Goal: Task Accomplishment & Management: Use online tool/utility

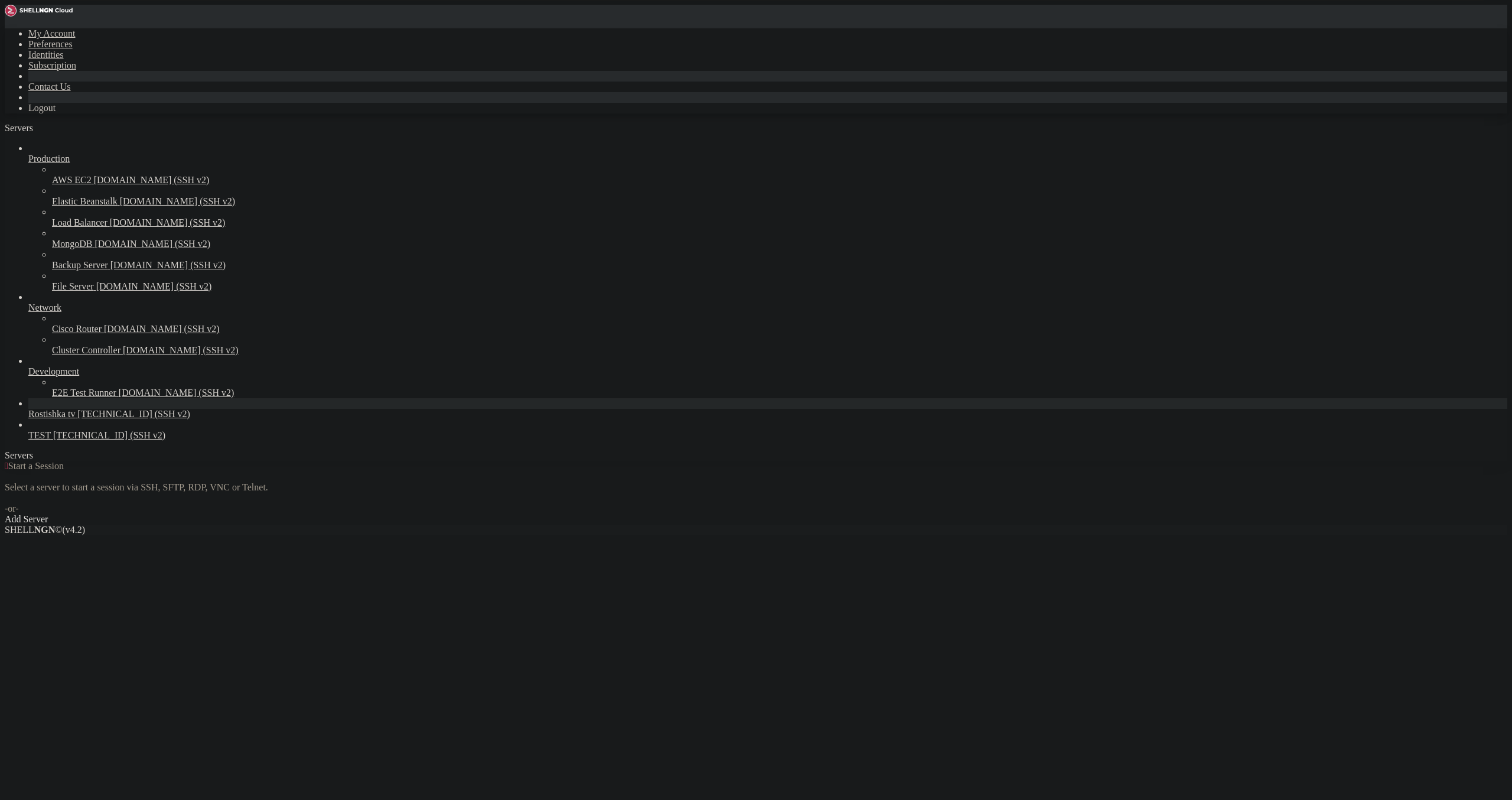
click at [1024, 461] on div " Start a Session Select a server to start a session via SSH, SFTP, RDP, VNC or…" at bounding box center [755, 492] width 1502 height 64
click at [834, 514] on div "Add Server" at bounding box center [755, 520] width 1502 height 11
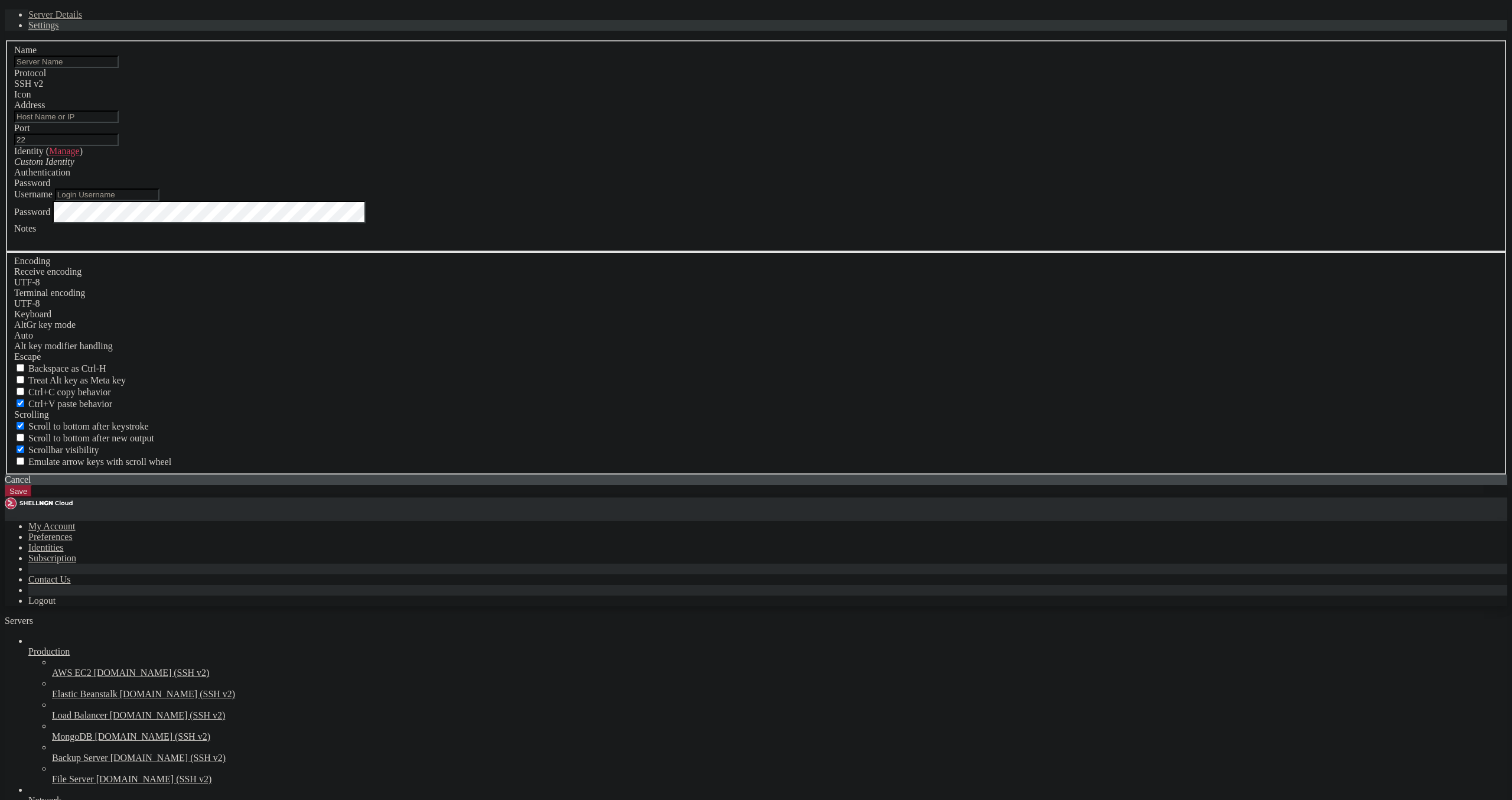
drag, startPoint x: 831, startPoint y: 436, endPoint x: 780, endPoint y: 406, distance: 59.2
click at [828, 201] on div "Username" at bounding box center [756, 195] width 1483 height 12
click at [118, 68] on input "text" at bounding box center [66, 62] width 105 height 12
paste input "[URL][TECHNICAL_ID]"
drag, startPoint x: 696, startPoint y: 283, endPoint x: 498, endPoint y: 291, distance: 198.2
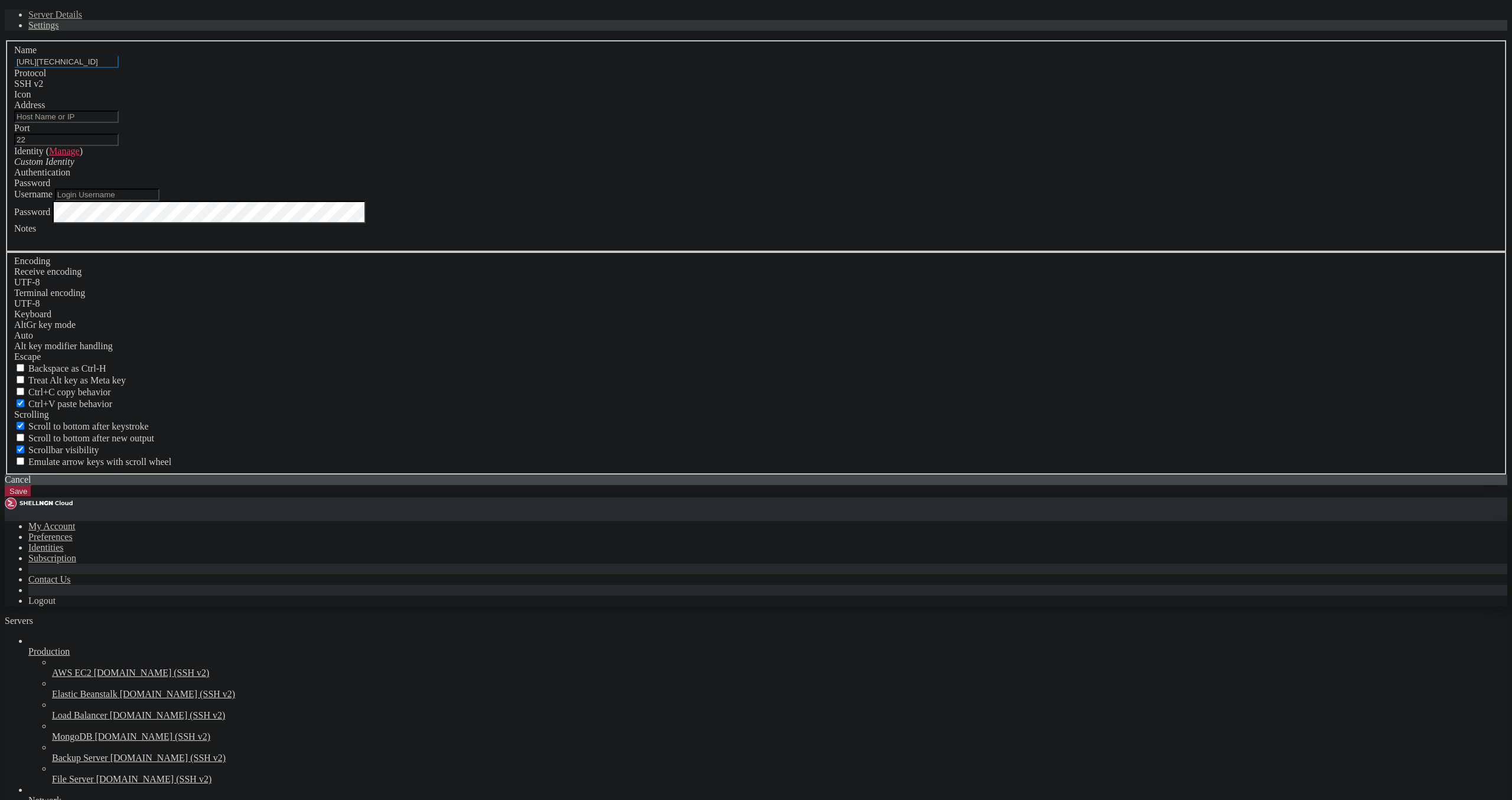
click at [118, 68] on input "[URL][TECHNICAL_ID]" at bounding box center [66, 62] width 105 height 12
drag, startPoint x: 694, startPoint y: 288, endPoint x: 637, endPoint y: 293, distance: 57.2
click at [118, 68] on input "[URL][TECHNICAL_ID]" at bounding box center [66, 62] width 105 height 12
type input "[URL][TECHNICAL_ID]"
click at [118, 123] on input "Address" at bounding box center [66, 117] width 105 height 12
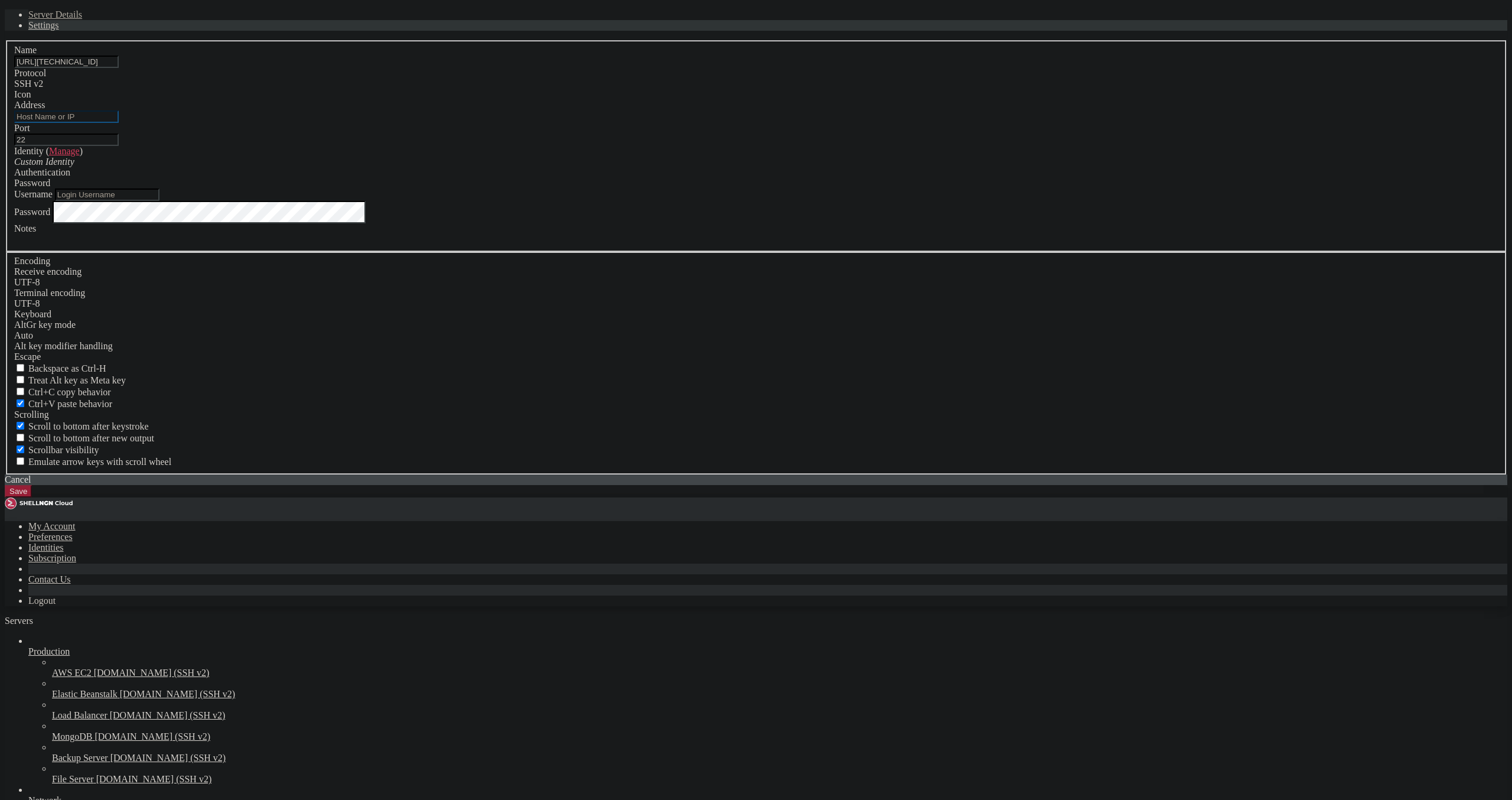
paste input "[TECHNICAL_ID]"
type input "[TECHNICAL_ID]"
drag, startPoint x: 687, startPoint y: 283, endPoint x: 392, endPoint y: 277, distance: 295.1
click at [118, 68] on input "[URL][TECHNICAL_ID]" at bounding box center [66, 62] width 105 height 12
drag, startPoint x: 791, startPoint y: 431, endPoint x: 684, endPoint y: 422, distance: 107.4
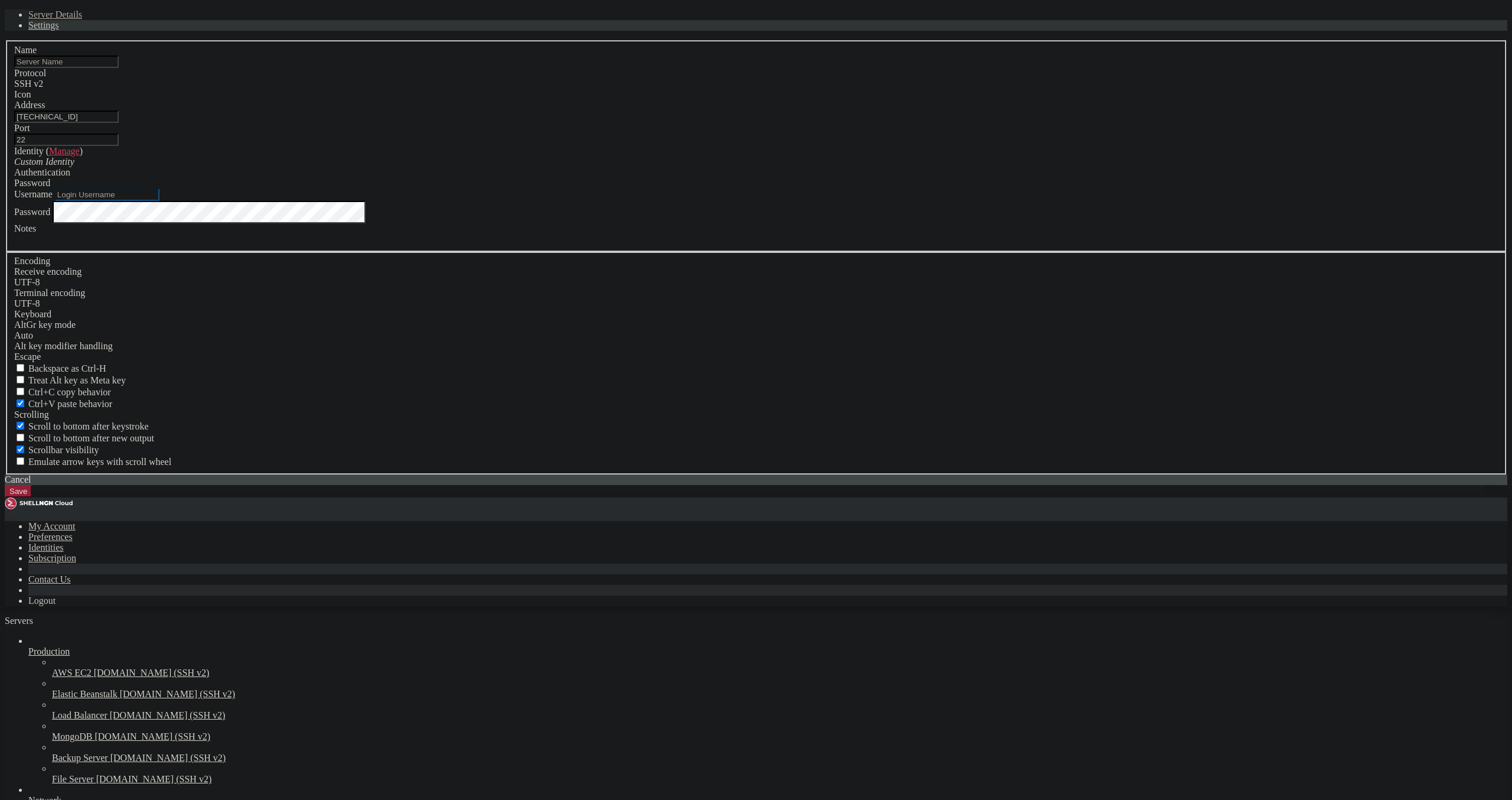
click at [160, 201] on input "Username" at bounding box center [107, 195] width 105 height 12
paste input "root"
type input "root"
click at [913, 425] on div "Name Protocol SSH v2 Icon Address [TECHNICAL_ID] ( )" at bounding box center [755, 257] width 1502 height 434
click at [32, 498] on button "Save" at bounding box center [18, 491] width 27 height 12
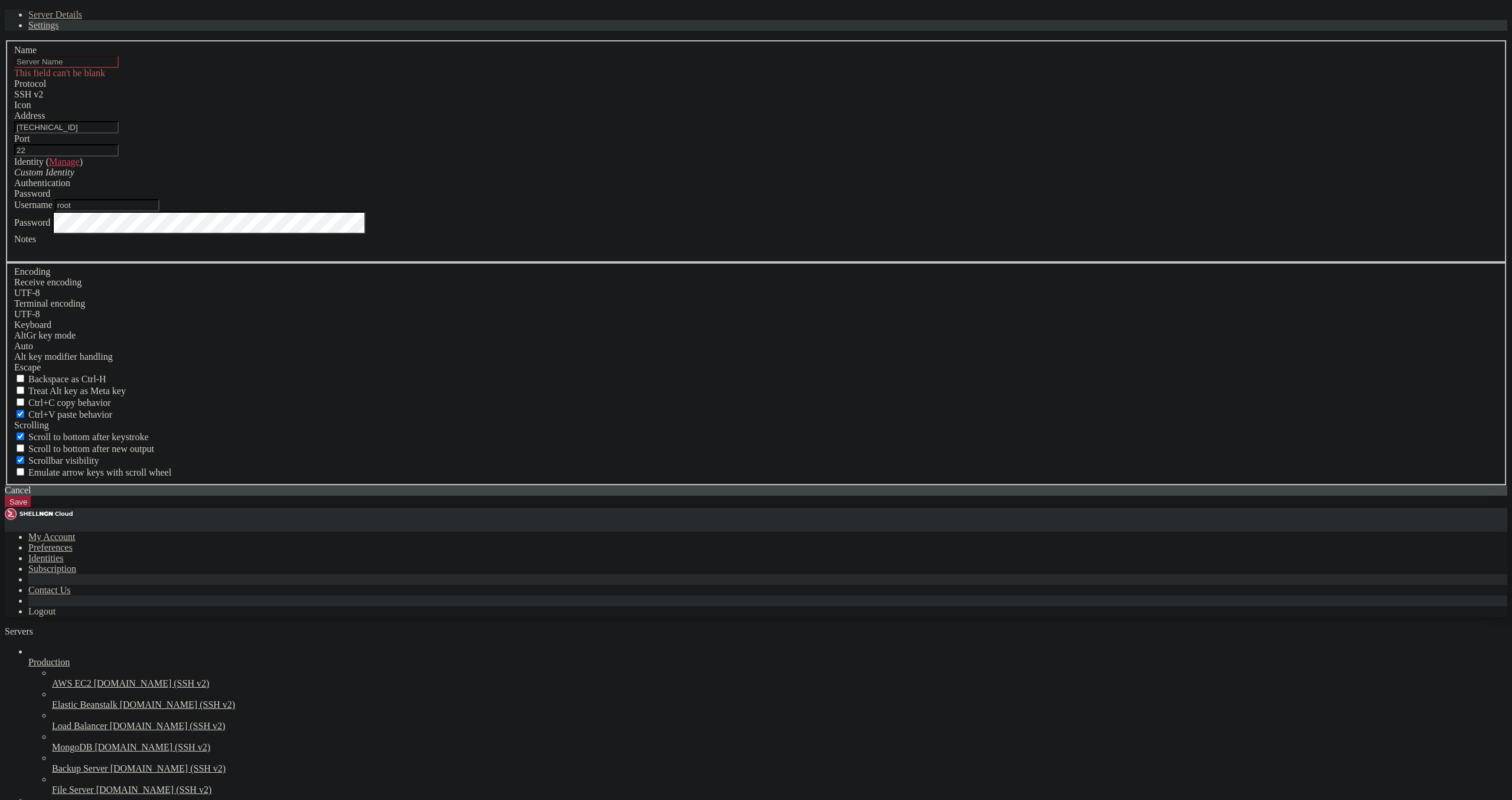
click at [118, 68] on input "text" at bounding box center [66, 62] width 105 height 12
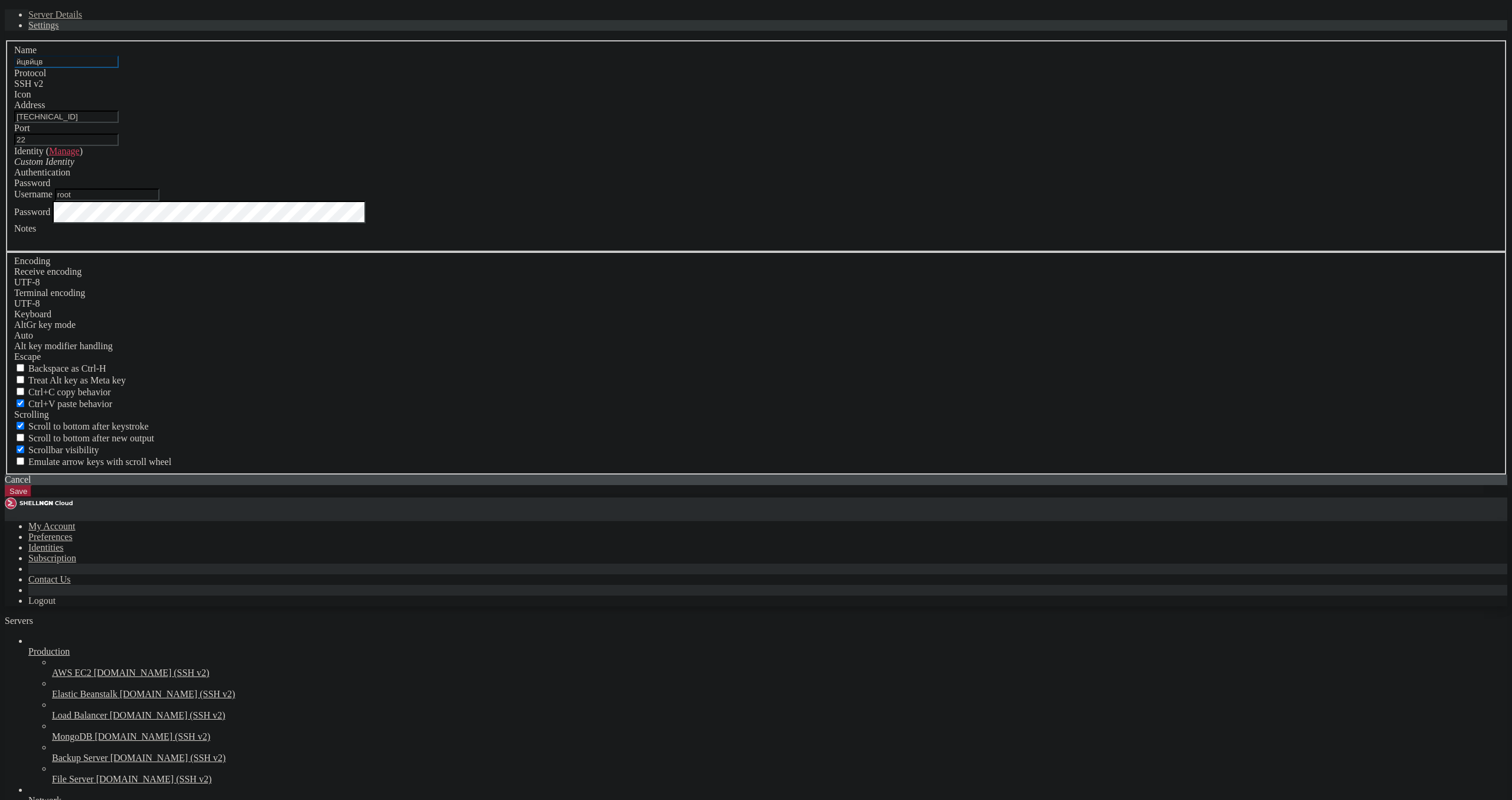
drag, startPoint x: 616, startPoint y: 280, endPoint x: 317, endPoint y: 288, distance: 299.1
click at [118, 68] on input "йцвйцв" at bounding box center [66, 62] width 105 height 12
type input "TEST2"
click at [32, 498] on button "Save" at bounding box center [18, 491] width 27 height 12
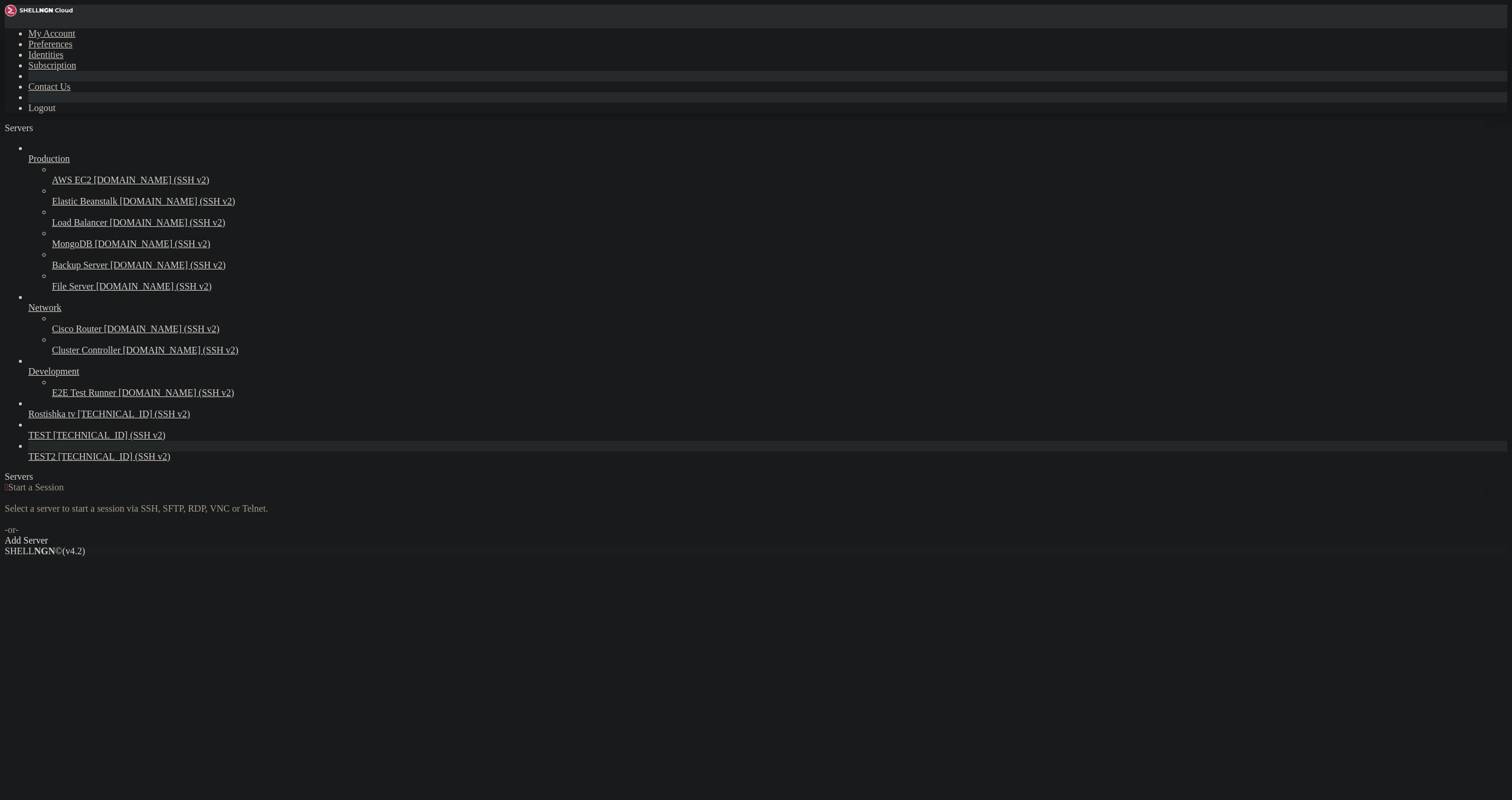
click at [45, 461] on span "TEST2" at bounding box center [42, 456] width 27 height 10
click at [58, 461] on span "[TECHNICAL_ID] (SSH v2)" at bounding box center [114, 456] width 112 height 10
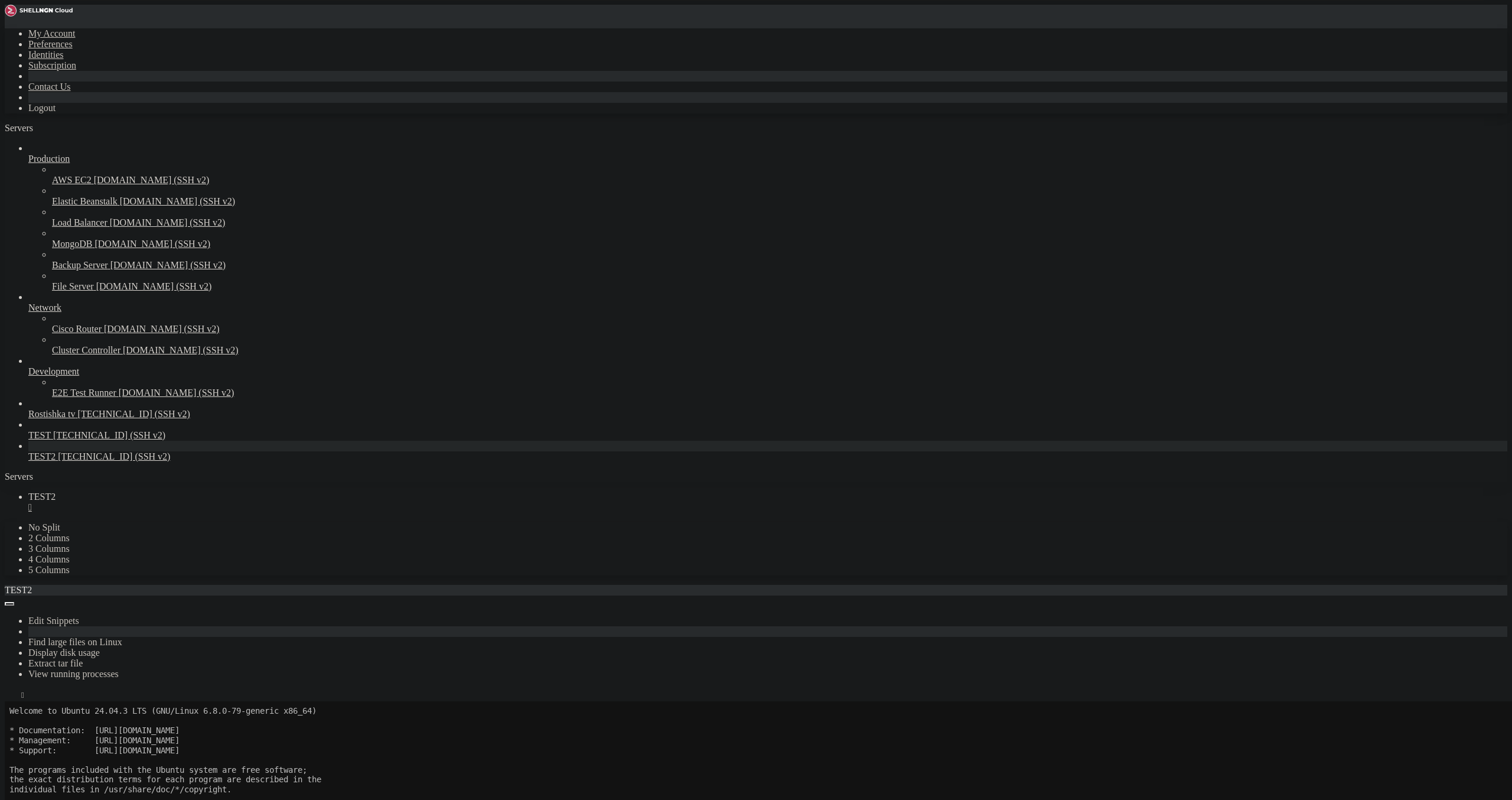
drag, startPoint x: 402, startPoint y: 1387, endPoint x: 549, endPoint y: 1393, distance: 147.1
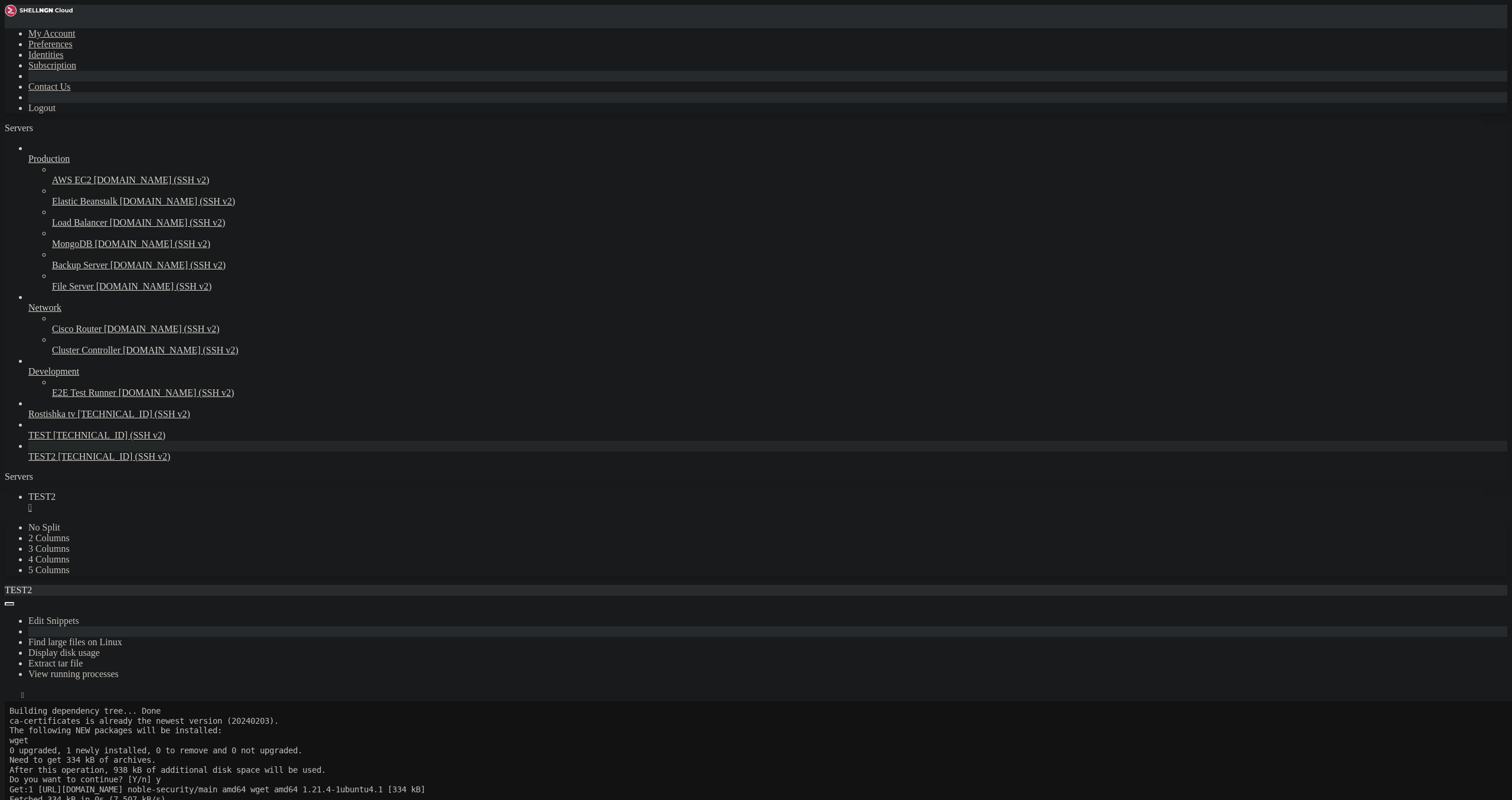
scroll to position [560, 0]
drag, startPoint x: 807, startPoint y: 232, endPoint x: 774, endPoint y: 81, distance: 154.6
click at [52, 734] on button "Reconnect" at bounding box center [28, 740] width 47 height 12
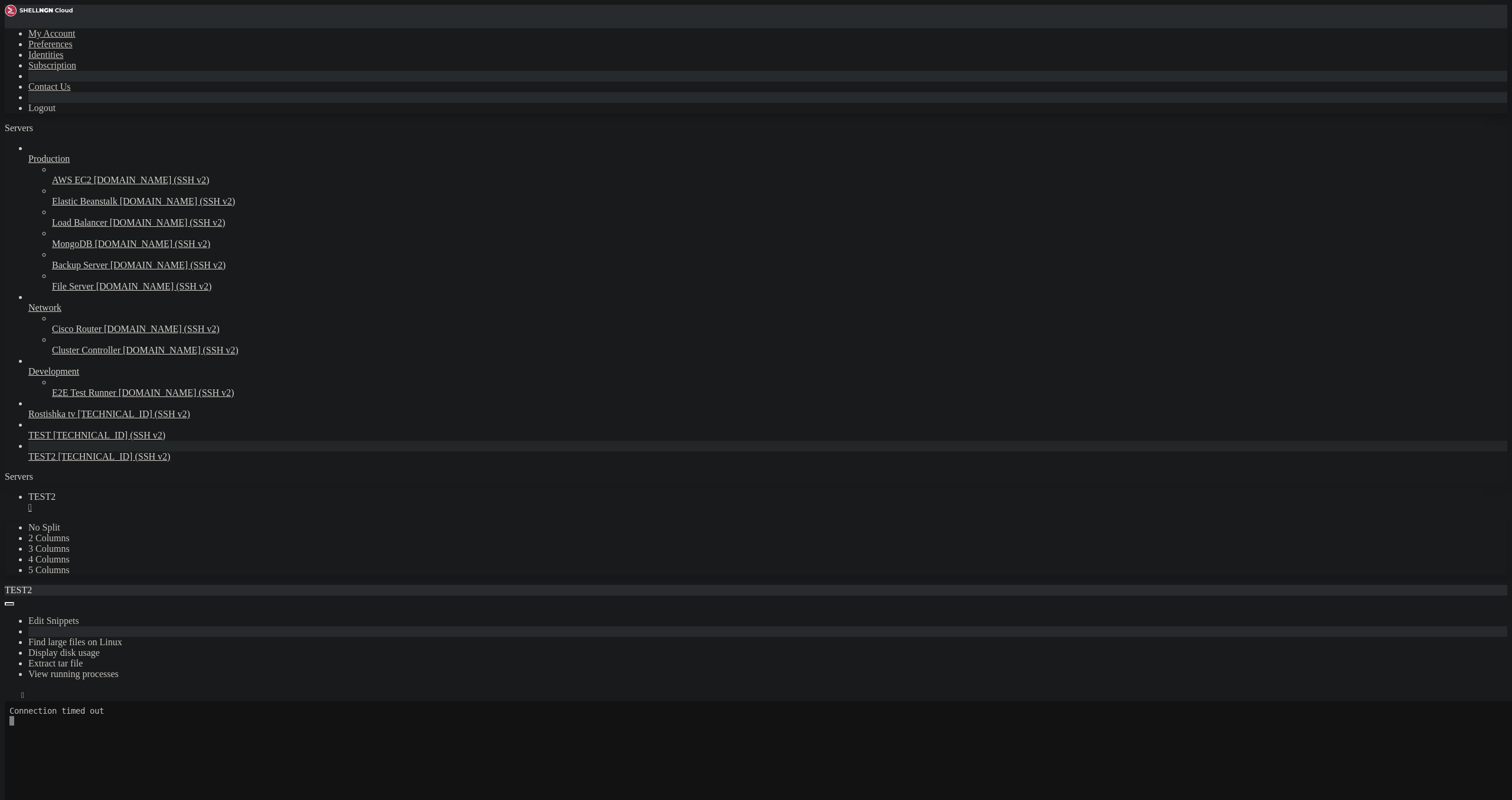
scroll to position [541, 0]
